Goal: Find specific page/section: Find specific page/section

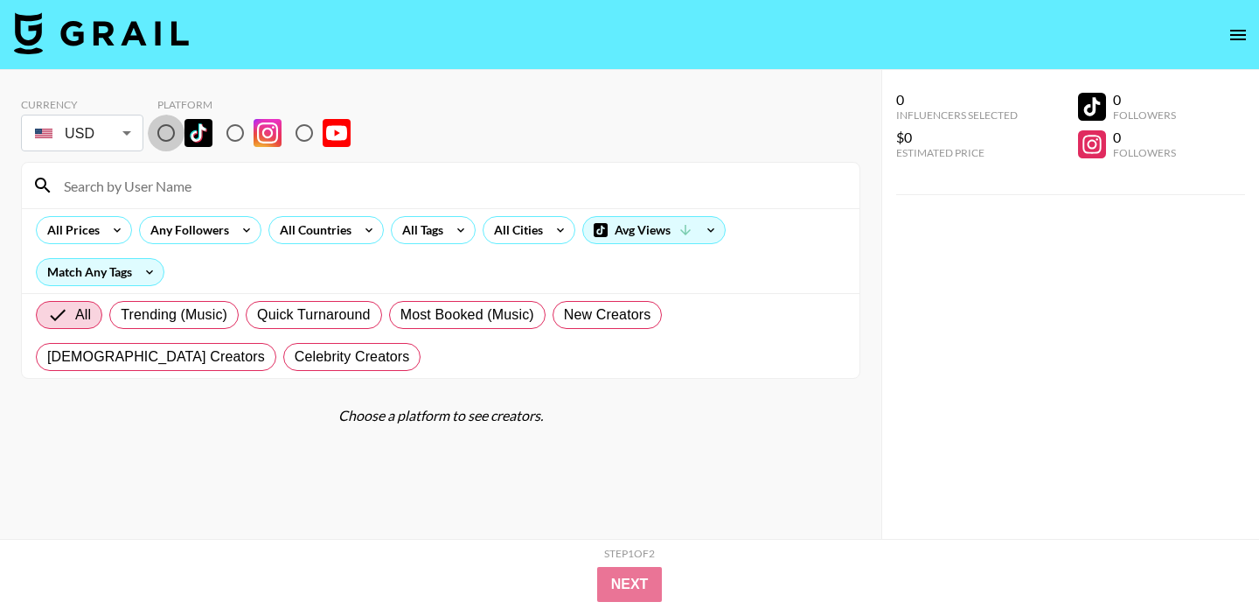
click at [164, 136] on input "radio" at bounding box center [166, 133] width 37 height 37
radio input "true"
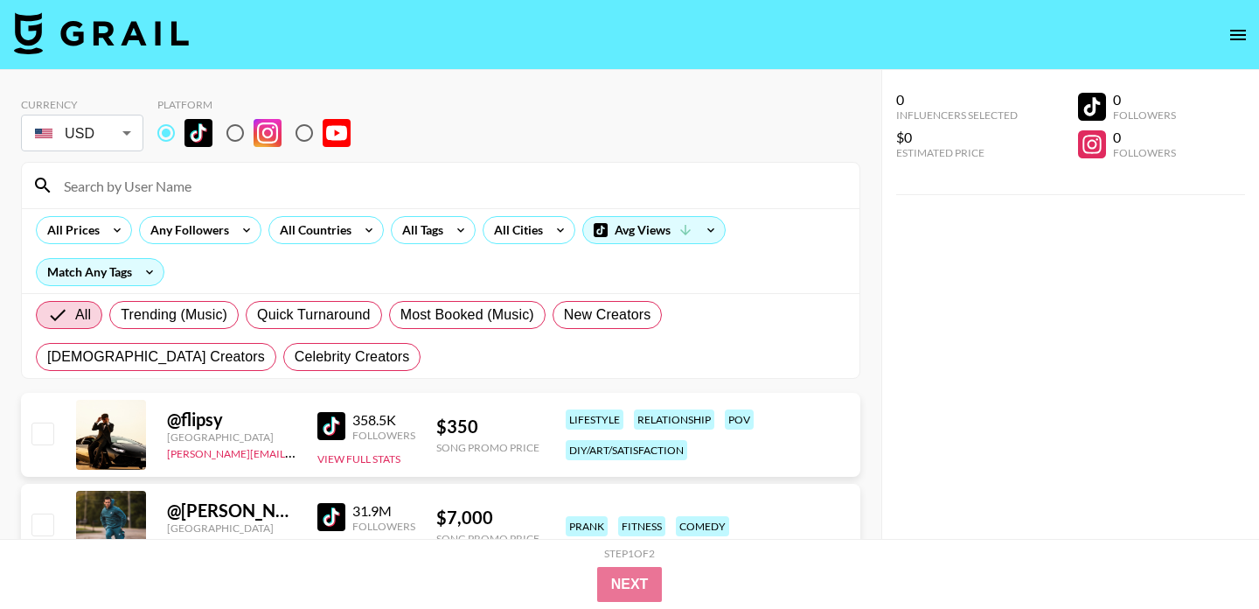
click at [151, 184] on input at bounding box center [451, 185] width 796 height 28
paste input "ririrealness"
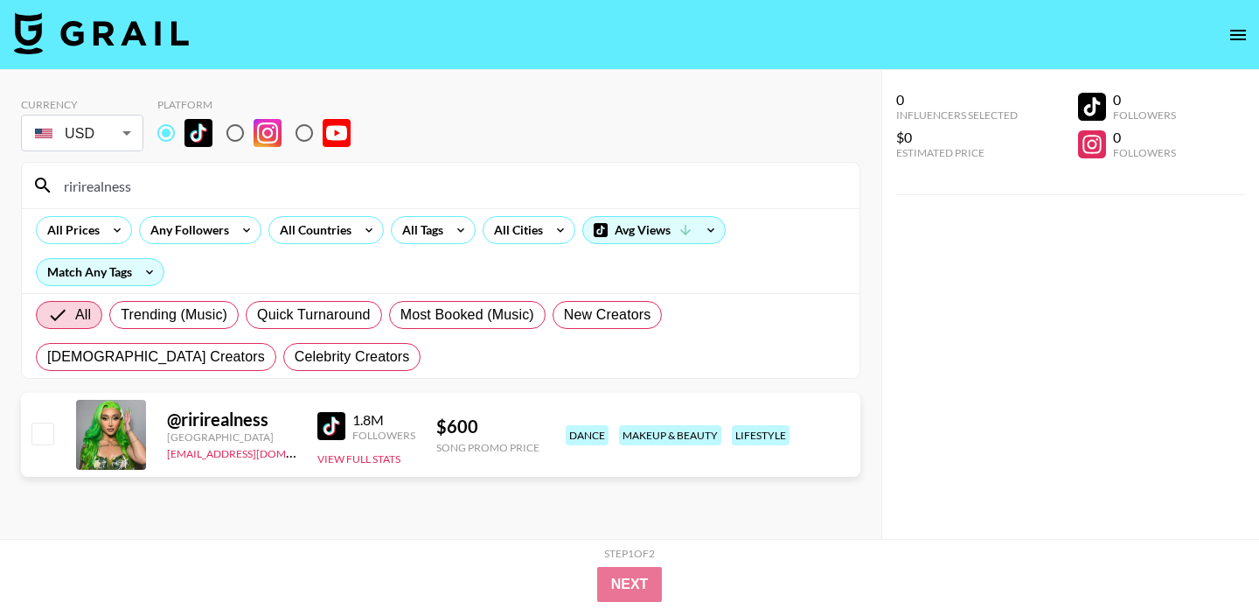
drag, startPoint x: 172, startPoint y: 194, endPoint x: 0, endPoint y: 188, distance: 172.4
click at [0, 189] on div "Currency USD USD ​ Platform ririrealness All Prices Any Followers All Countries…" at bounding box center [440, 339] width 881 height 539
paste input "taylinchandlr"
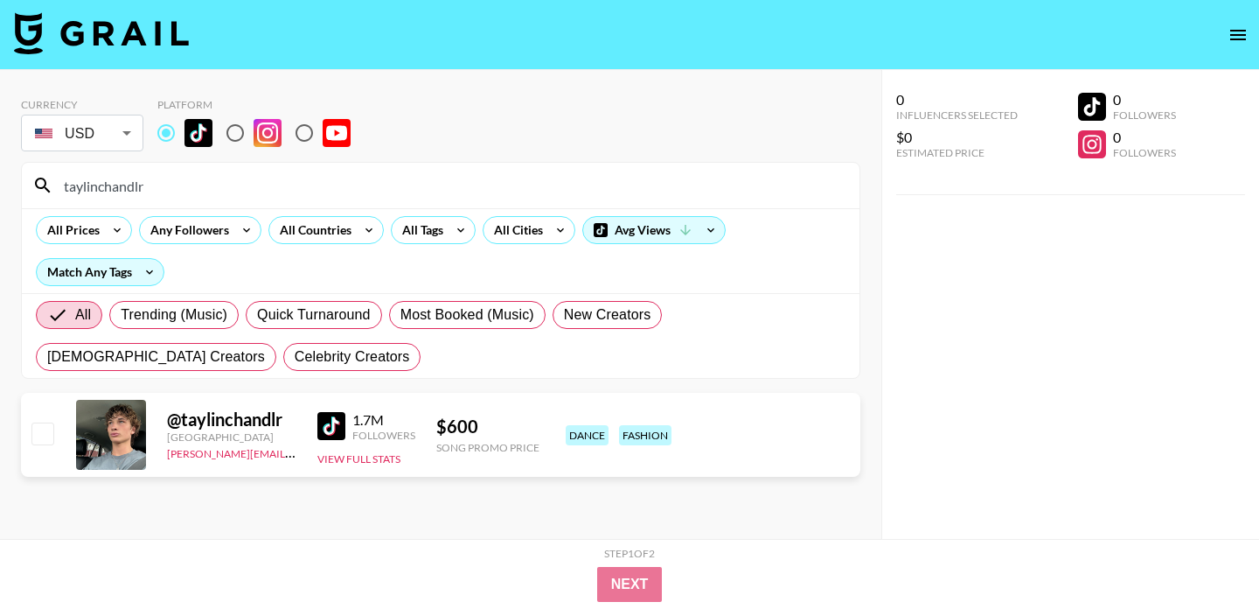
drag, startPoint x: 210, startPoint y: 180, endPoint x: 0, endPoint y: 177, distance: 209.9
click at [0, 177] on div "Currency USD USD ​ Platform taylinchandlr All Prices Any Followers All Countrie…" at bounding box center [440, 339] width 881 height 539
paste input "kaldentraino"
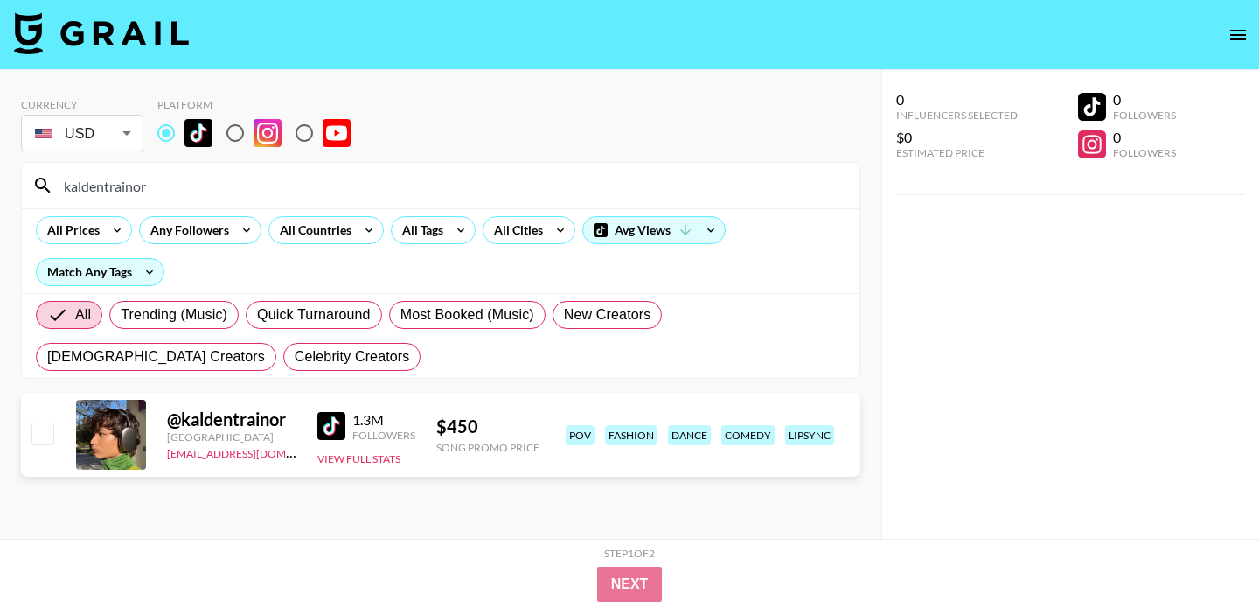
drag, startPoint x: 206, startPoint y: 187, endPoint x: 45, endPoint y: 185, distance: 160.9
click at [45, 185] on div "kaldentrainor" at bounding box center [441, 185] width 838 height 45
paste input "mrnicknovak"
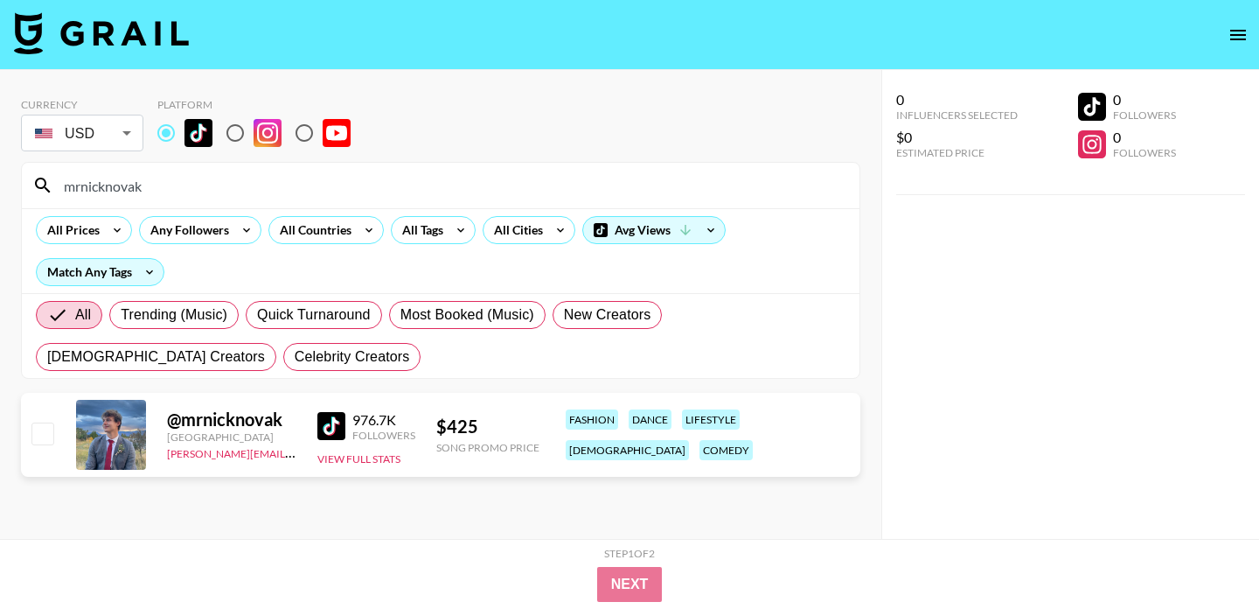
drag, startPoint x: 153, startPoint y: 190, endPoint x: 10, endPoint y: 182, distance: 143.6
click at [10, 182] on div "Currency USD USD ​ Platform mrnicknovak All Prices Any Followers All Countries …" at bounding box center [440, 339] width 881 height 539
paste input "kileeelizabeth"
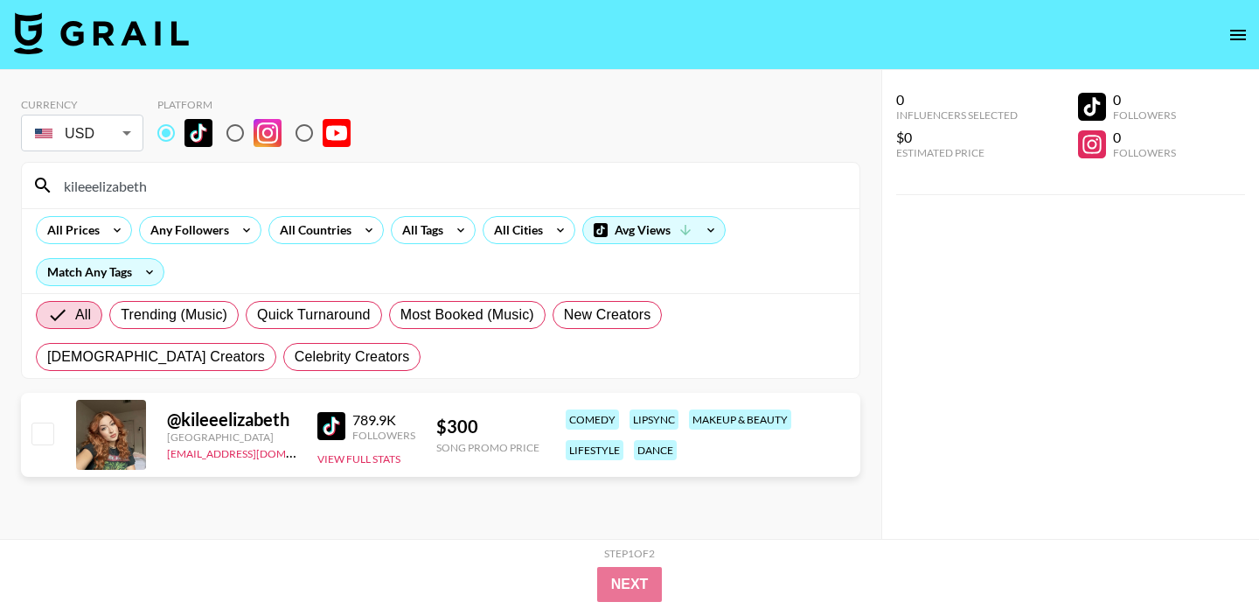
drag, startPoint x: 179, startPoint y: 192, endPoint x: 0, endPoint y: 178, distance: 179.8
click at [0, 178] on div "Currency USD USD ​ Platform kileeelizabeth All Prices Any Followers All Countri…" at bounding box center [440, 339] width 881 height 539
paste input "itsellerzz"
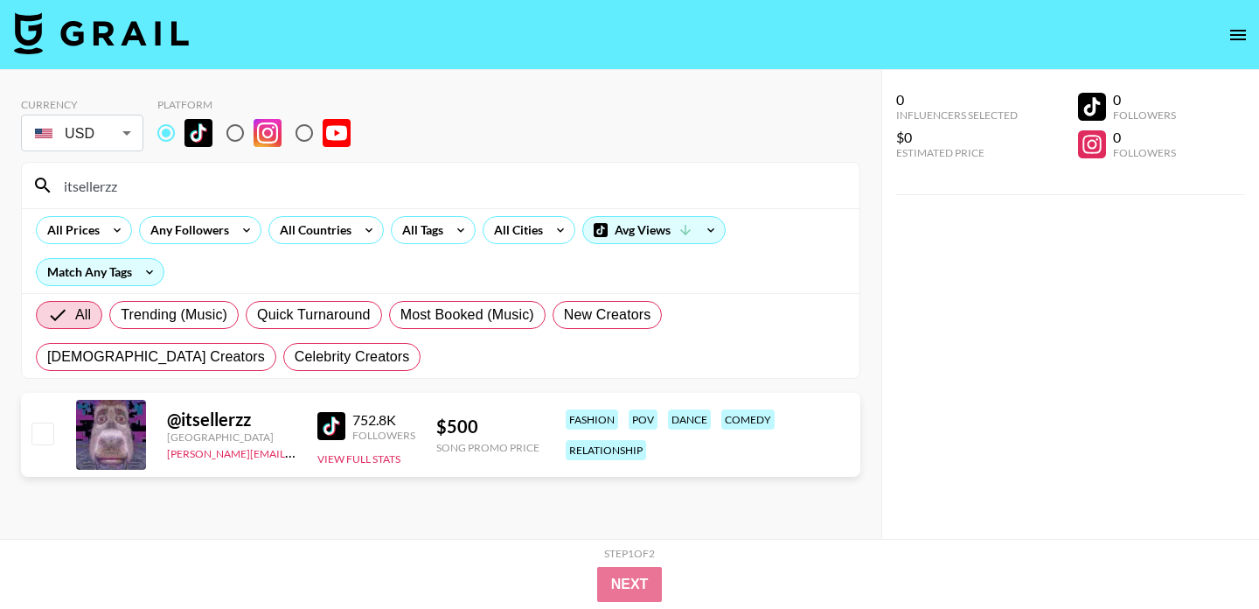
drag, startPoint x: 143, startPoint y: 191, endPoint x: 10, endPoint y: 191, distance: 132.9
click at [10, 191] on div "Currency USD USD ​ Platform itsellerzz All Prices Any Followers All Countries A…" at bounding box center [440, 339] width 881 height 539
paste input "rawlinsness"
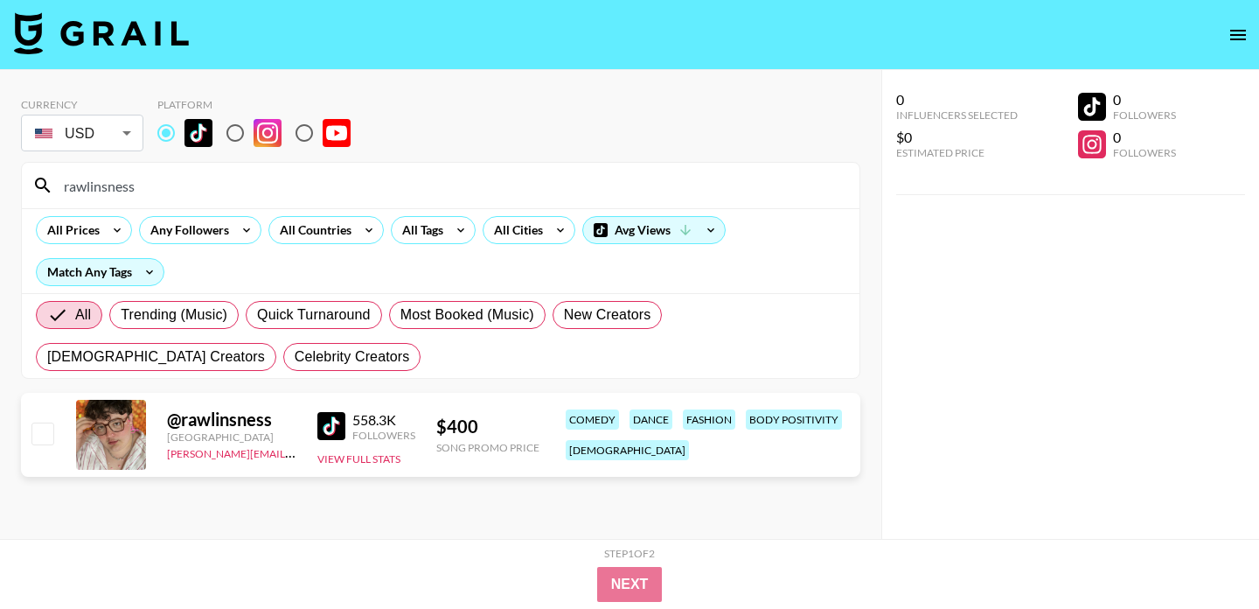
type input "rawlinsness"
